Goal: Information Seeking & Learning: Check status

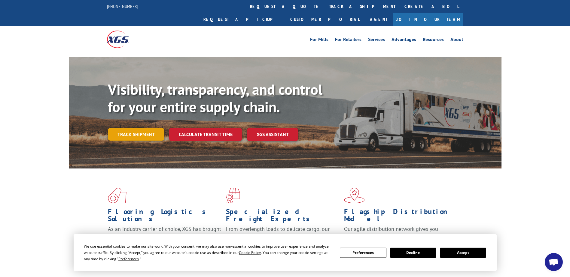
click at [153, 128] on link "Track shipment" at bounding box center [136, 134] width 56 height 13
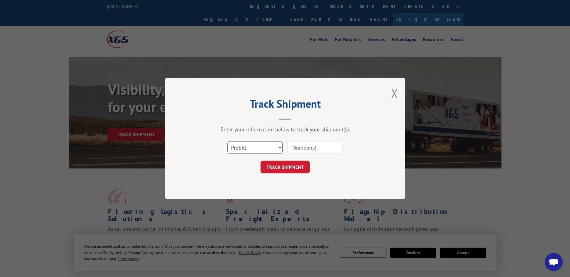
click at [248, 146] on select "Select category... Probill BOL PO" at bounding box center [254, 148] width 55 height 13
select select "bol"
click at [227, 142] on select "Select category... Probill BOL PO" at bounding box center [254, 148] width 55 height 13
click at [310, 150] on input at bounding box center [314, 148] width 55 height 13
type input "2403554"
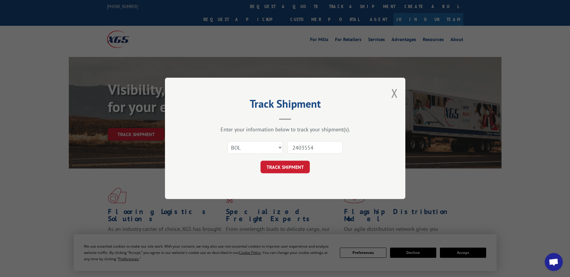
click button "TRACK SHIPMENT" at bounding box center [284, 167] width 49 height 13
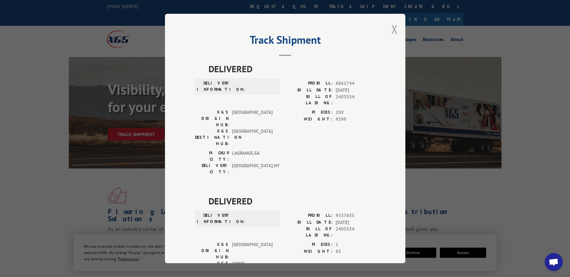
click at [393, 29] on button "Close modal" at bounding box center [394, 29] width 7 height 16
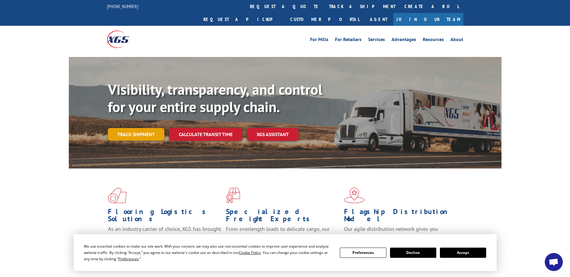
click at [143, 128] on link "Track shipment" at bounding box center [136, 134] width 56 height 13
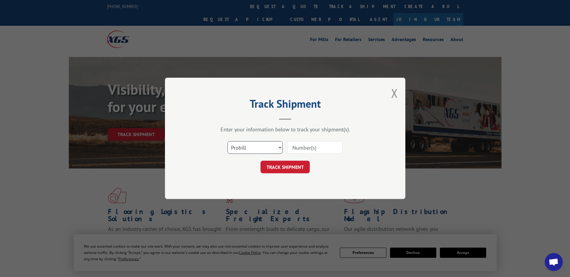
click at [269, 150] on select "Select category... Probill BOL PO" at bounding box center [254, 148] width 55 height 13
select select "bol"
click at [227, 142] on select "Select category... Probill BOL PO" at bounding box center [254, 148] width 55 height 13
click at [313, 148] on input at bounding box center [314, 148] width 55 height 13
type input "2403554"
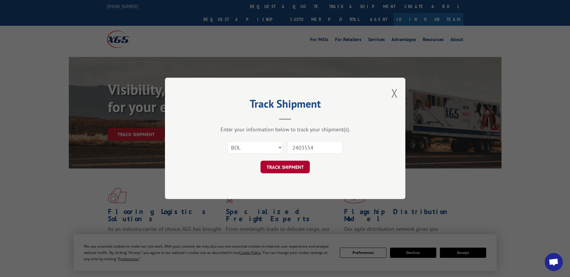
click at [274, 168] on button "TRACK SHIPMENT" at bounding box center [284, 167] width 49 height 13
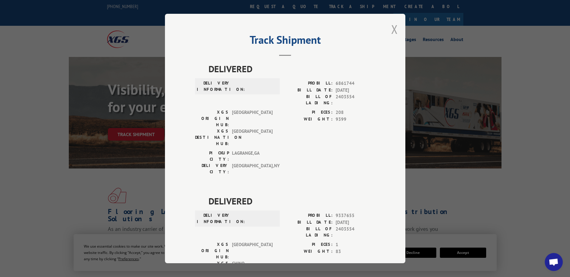
click at [392, 28] on button "Close modal" at bounding box center [394, 29] width 7 height 16
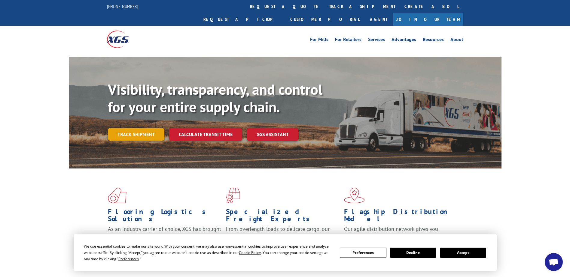
click at [134, 128] on link "Track shipment" at bounding box center [136, 134] width 56 height 13
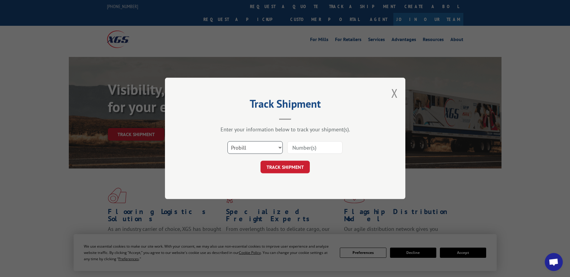
click at [266, 149] on select "Select category... Probill BOL PO" at bounding box center [254, 148] width 55 height 13
select select "bol"
click at [227, 142] on select "Select category... Probill BOL PO" at bounding box center [254, 148] width 55 height 13
click at [312, 147] on input at bounding box center [314, 148] width 55 height 13
type input "2403554"
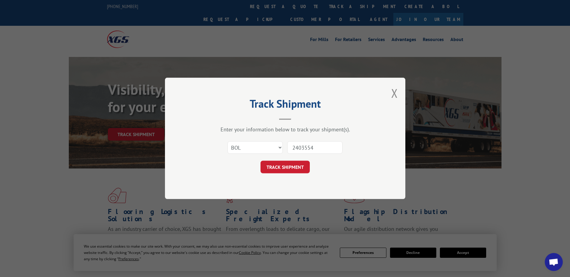
click button "TRACK SHIPMENT" at bounding box center [284, 167] width 49 height 13
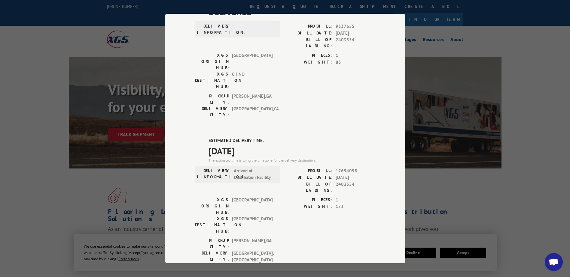
scroll to position [220, 0]
